Goal: Information Seeking & Learning: Learn about a topic

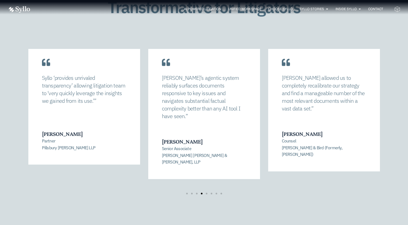
scroll to position [1148, 0]
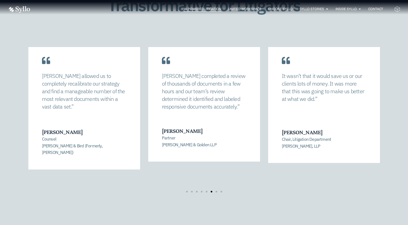
click at [207, 10] on span "AI Powered Litigation" at bounding box center [202, 9] width 37 height 5
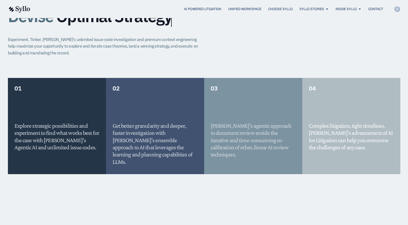
scroll to position [404, 0]
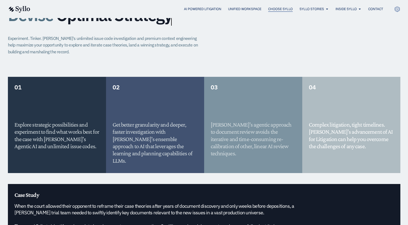
click at [273, 11] on span "Choose Syllo" at bounding box center [280, 9] width 25 height 5
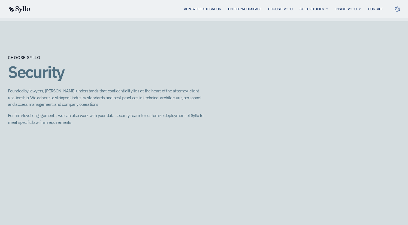
scroll to position [673, 0]
